Goal: Information Seeking & Learning: Learn about a topic

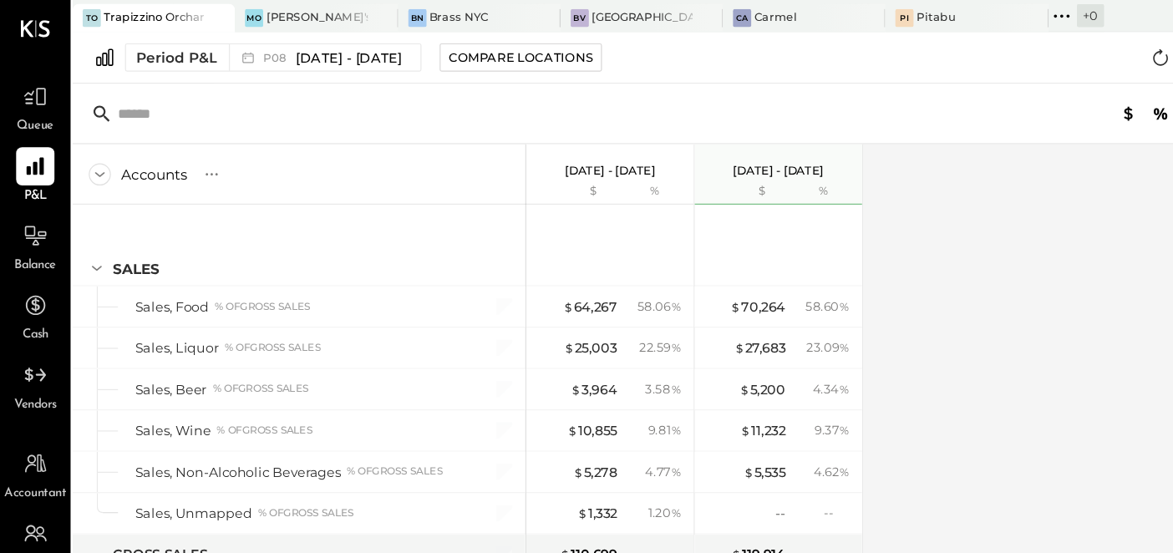
scroll to position [3394, 0]
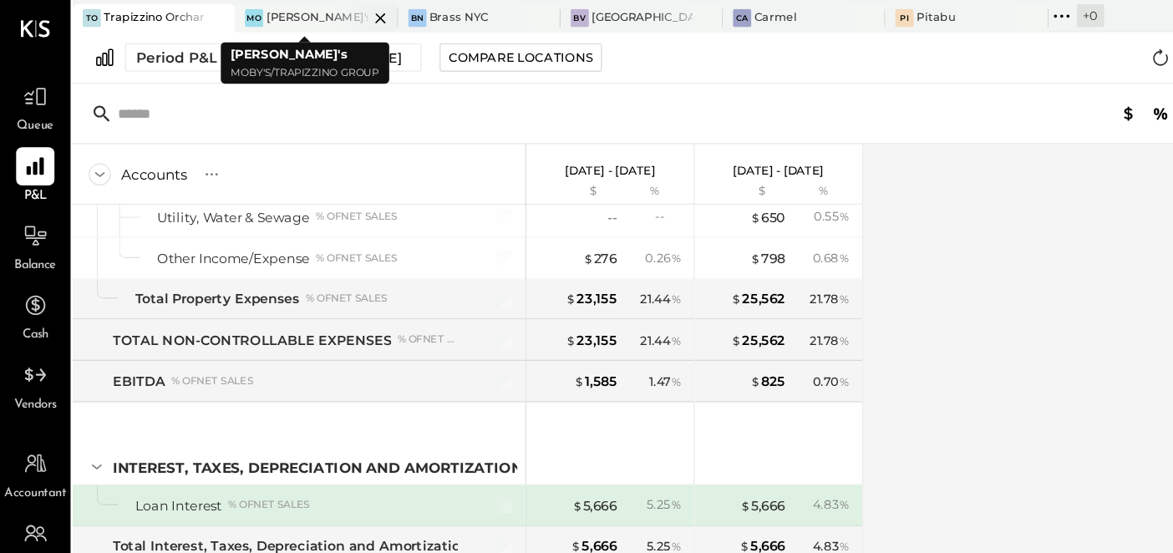
click at [227, 11] on div "[PERSON_NAME]'s" at bounding box center [263, 14] width 84 height 13
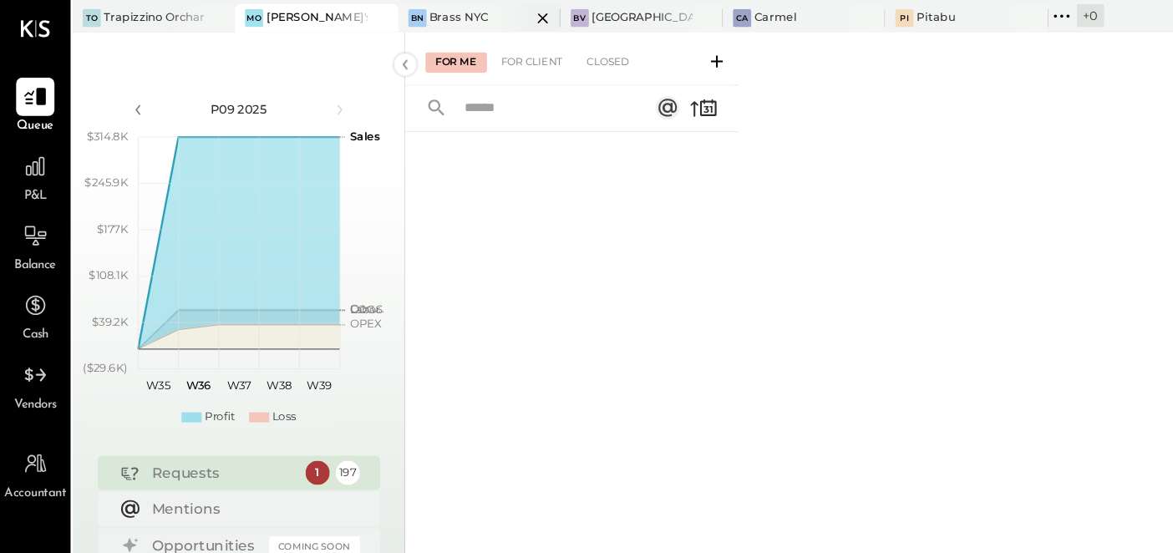
click at [363, 8] on div "Brass NYC" at bounding box center [380, 14] width 49 height 13
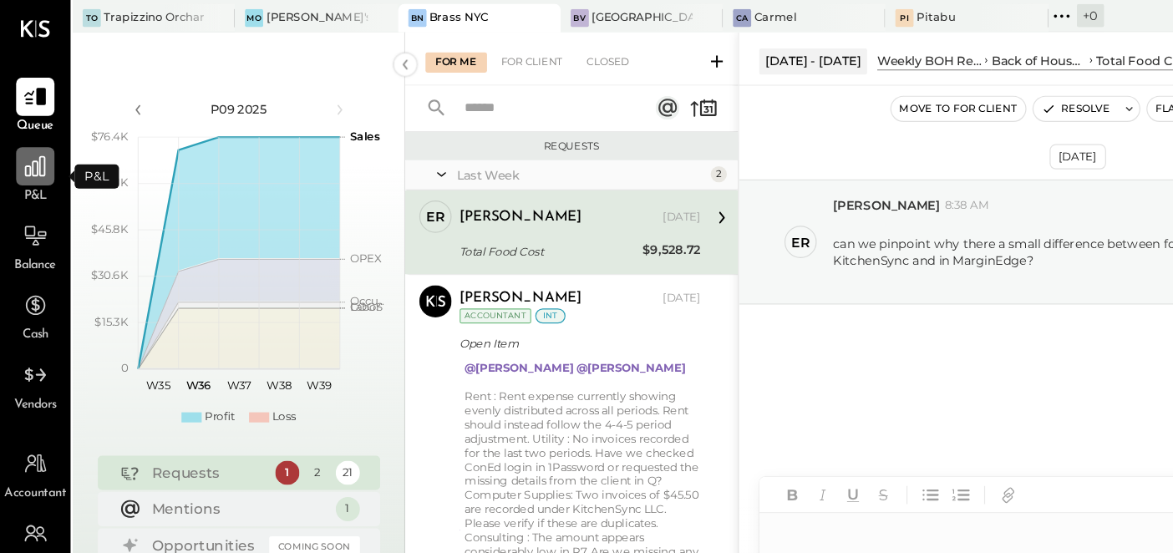
click at [27, 140] on icon at bounding box center [29, 138] width 17 height 17
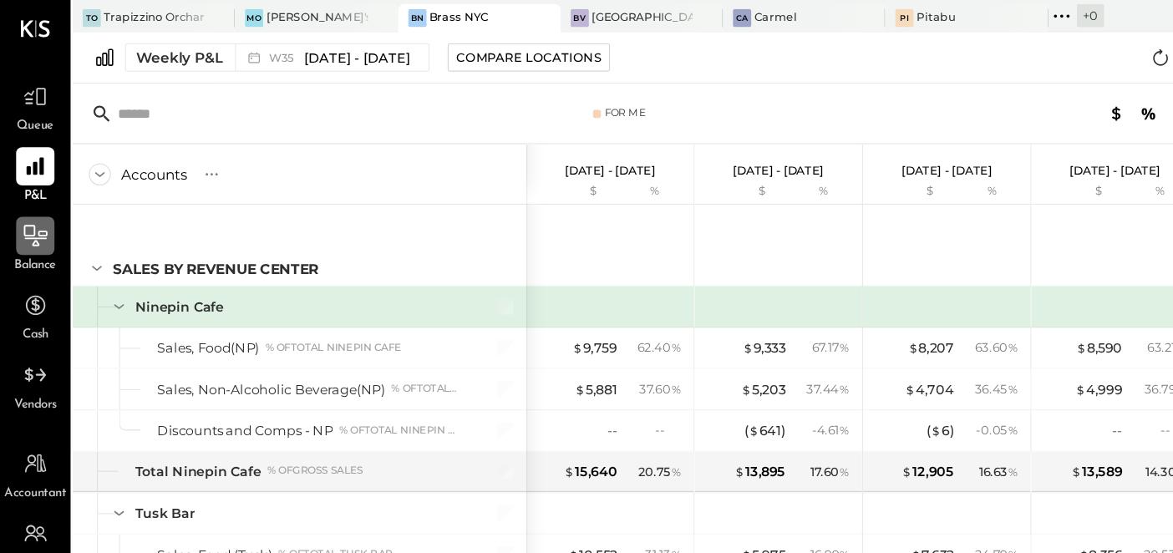
click at [30, 202] on icon at bounding box center [29, 196] width 22 height 22
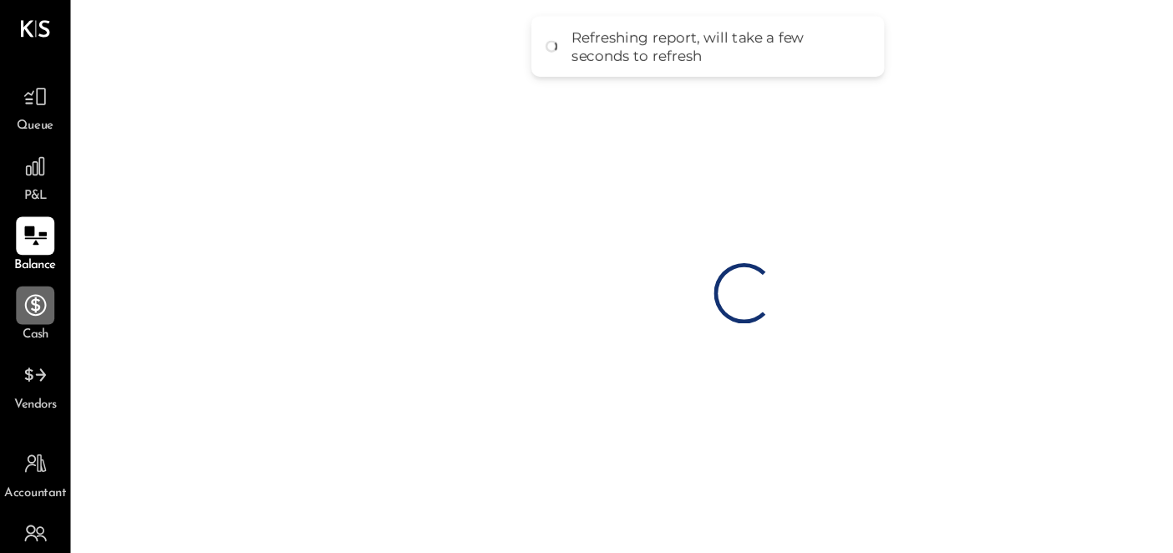
click at [34, 262] on icon at bounding box center [29, 253] width 22 height 22
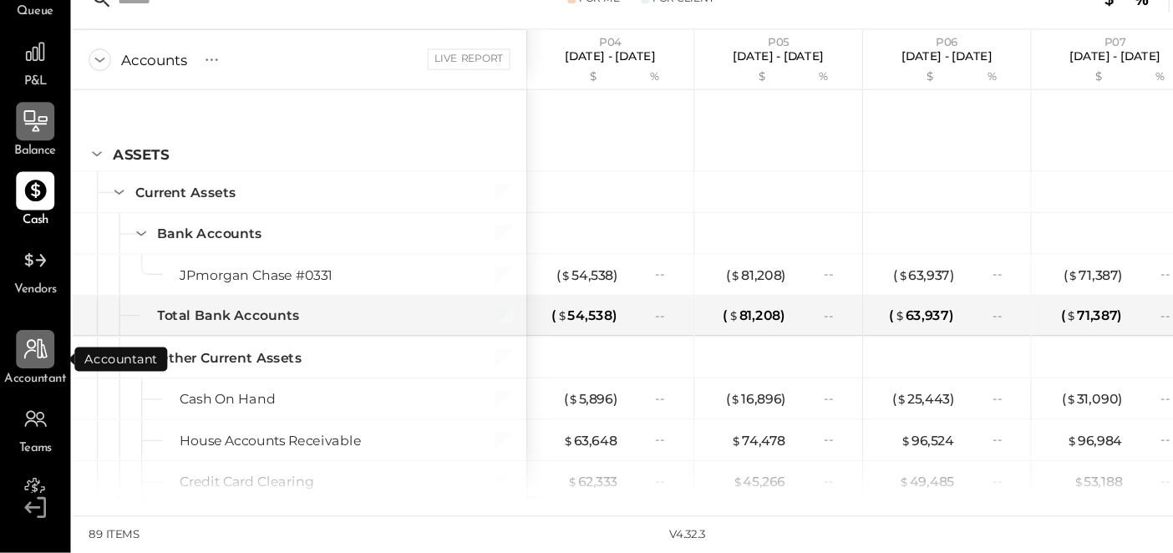
click at [28, 392] on icon at bounding box center [29, 385] width 22 height 22
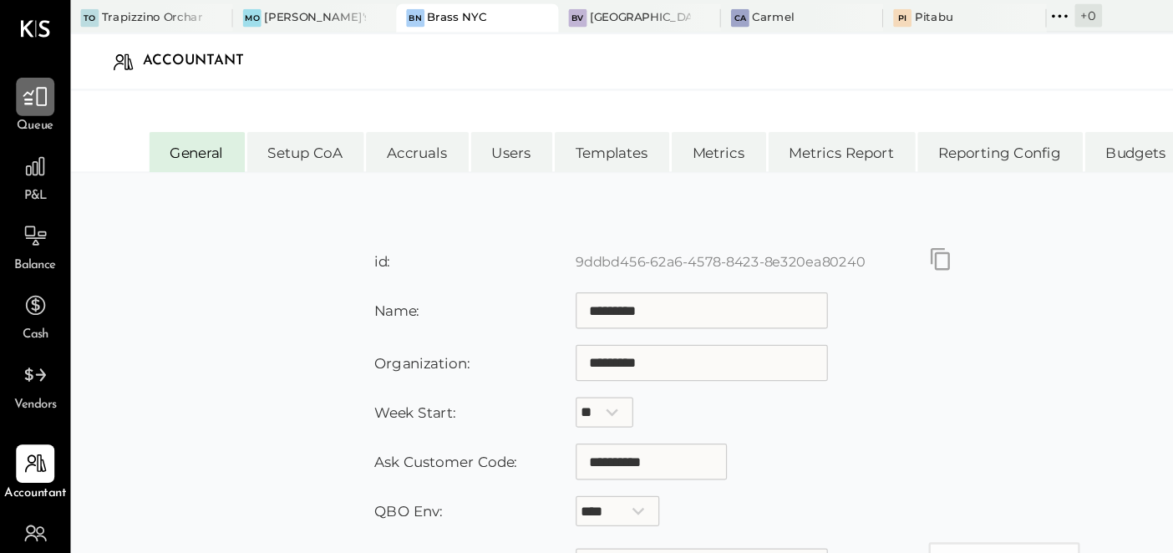
click at [30, 75] on icon at bounding box center [29, 81] width 20 height 16
